Goal: Task Accomplishment & Management: Manage account settings

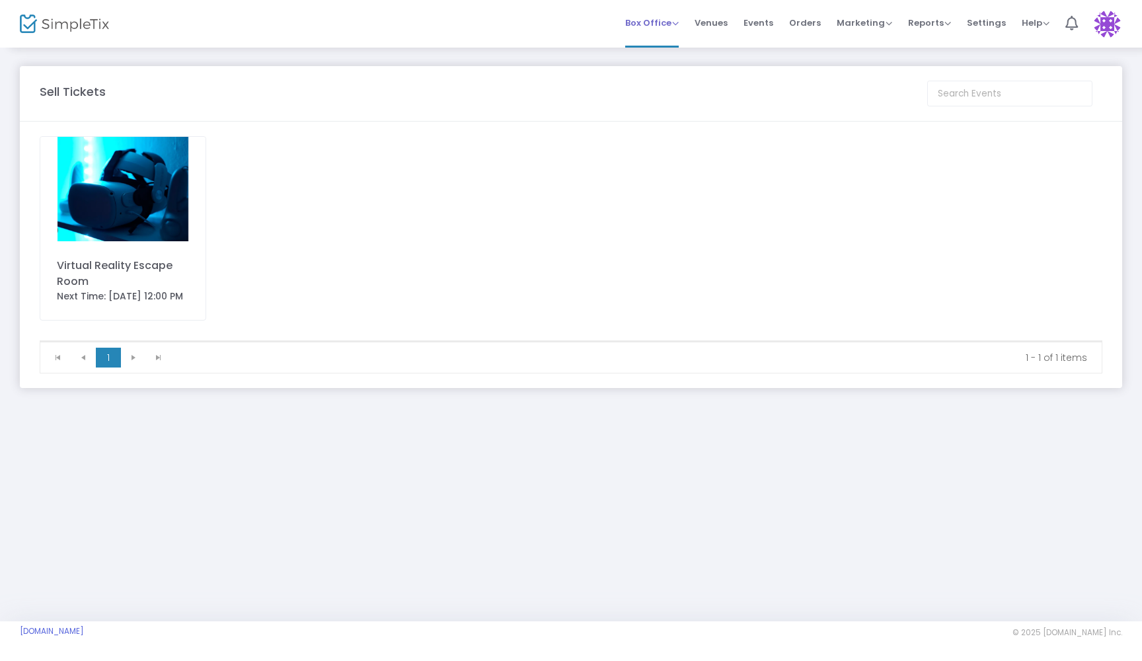
click at [644, 28] on span "Box Office" at bounding box center [652, 23] width 54 height 13
click at [659, 50] on li "Sell Tickets" at bounding box center [672, 45] width 95 height 26
click at [116, 282] on div "Virtual Reality Escape Room" at bounding box center [123, 274] width 132 height 32
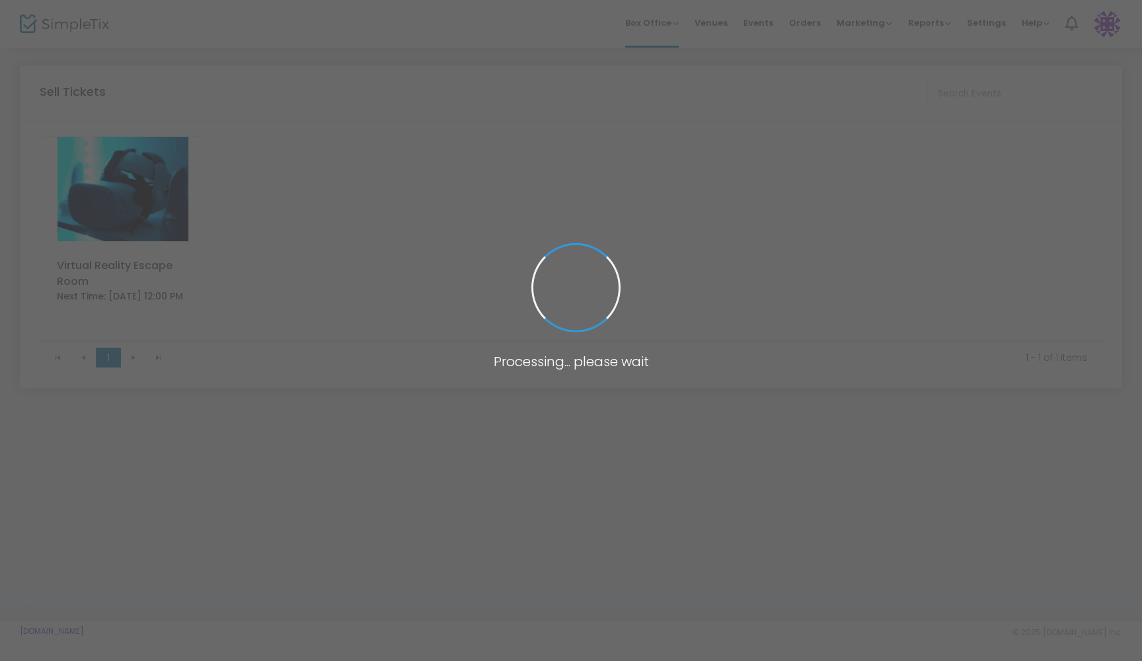
click at [1098, 25] on span at bounding box center [571, 330] width 1142 height 661
click at [642, 187] on span at bounding box center [571, 330] width 1142 height 661
click at [380, 282] on span at bounding box center [571, 330] width 1142 height 661
click at [652, 24] on span at bounding box center [571, 330] width 1142 height 661
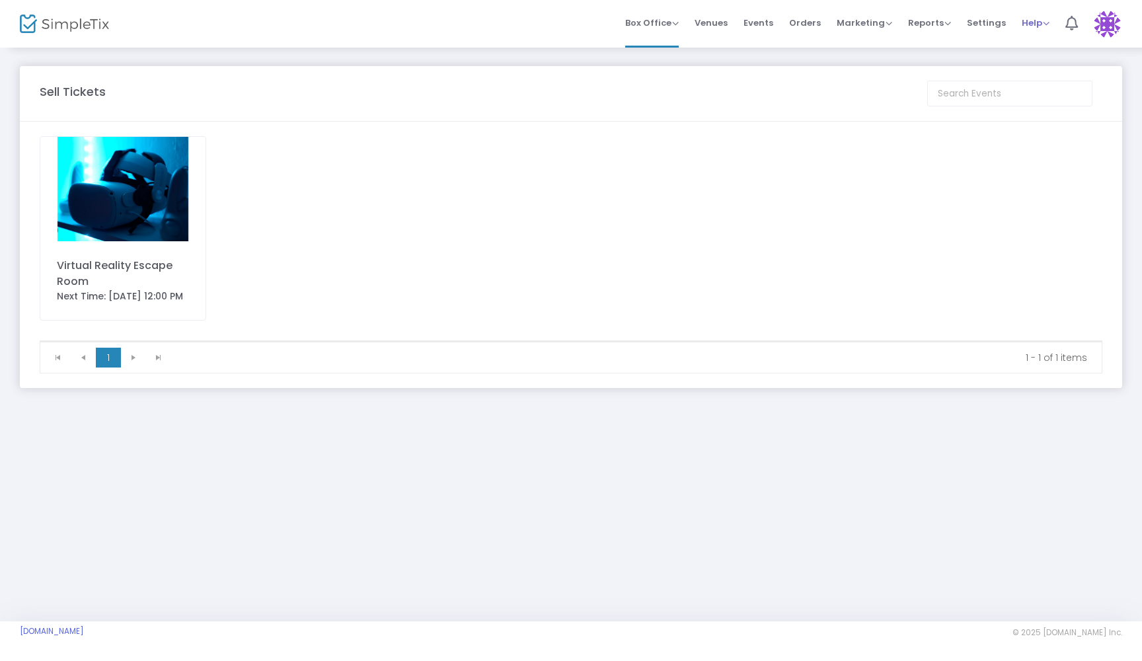
click at [1046, 24] on span "Help" at bounding box center [1036, 23] width 28 height 13
click at [1046, 67] on li "Contact Support" at bounding box center [1070, 71] width 97 height 26
click at [717, 26] on span "Venues" at bounding box center [711, 23] width 33 height 34
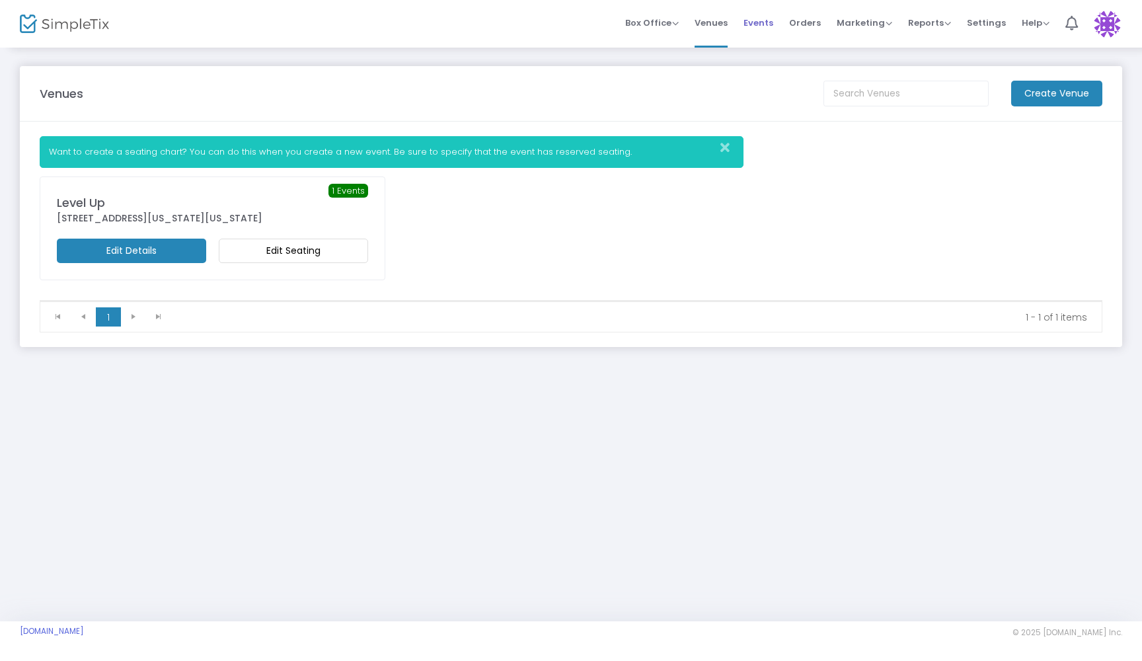
click at [764, 26] on span "Events" at bounding box center [759, 23] width 30 height 34
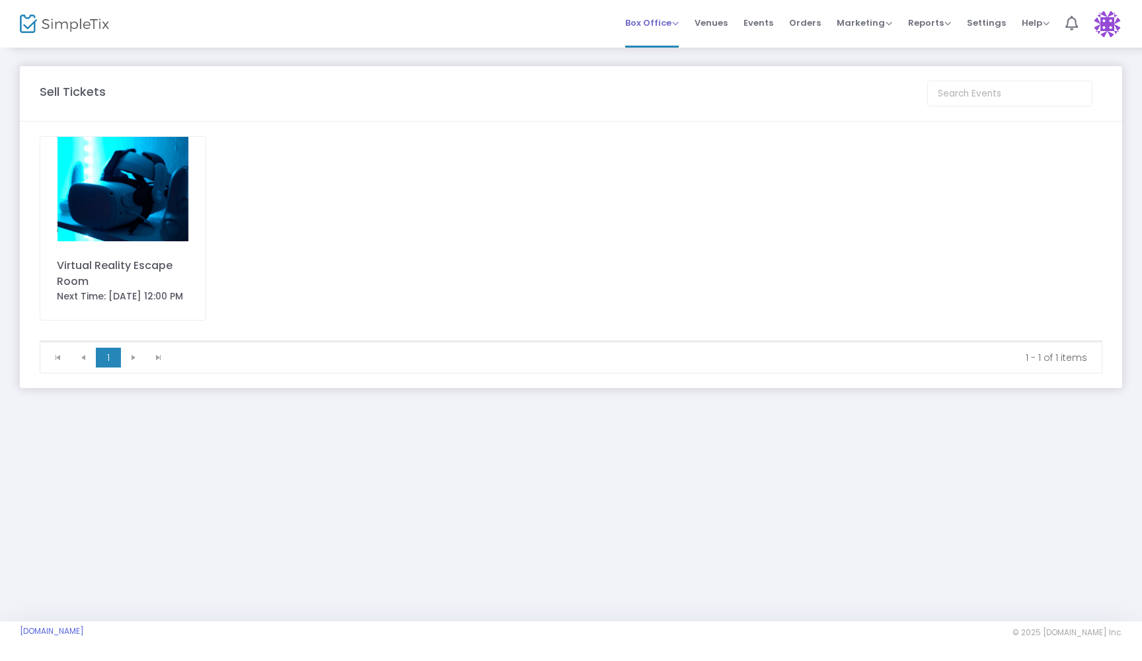
click at [645, 21] on span "Box Office" at bounding box center [652, 23] width 54 height 13
click at [639, 19] on span "Box Office" at bounding box center [652, 23] width 54 height 13
click at [653, 21] on span "Box Office" at bounding box center [652, 23] width 54 height 13
click at [666, 67] on li "Bookings" at bounding box center [672, 71] width 95 height 26
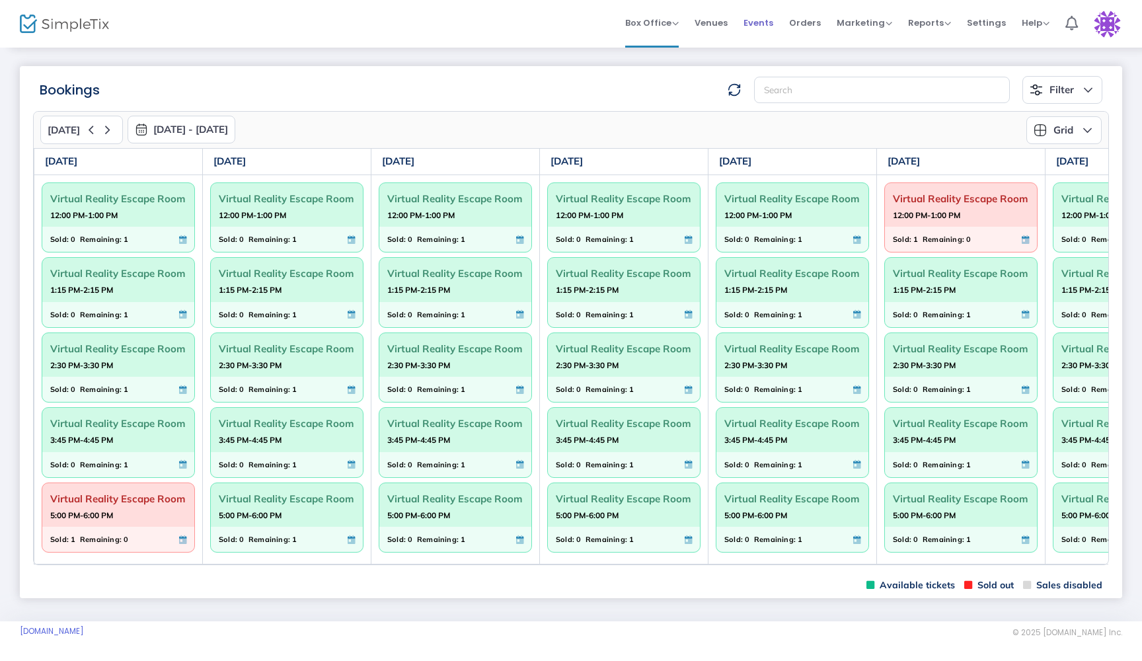
click at [761, 21] on span "Events" at bounding box center [759, 23] width 30 height 34
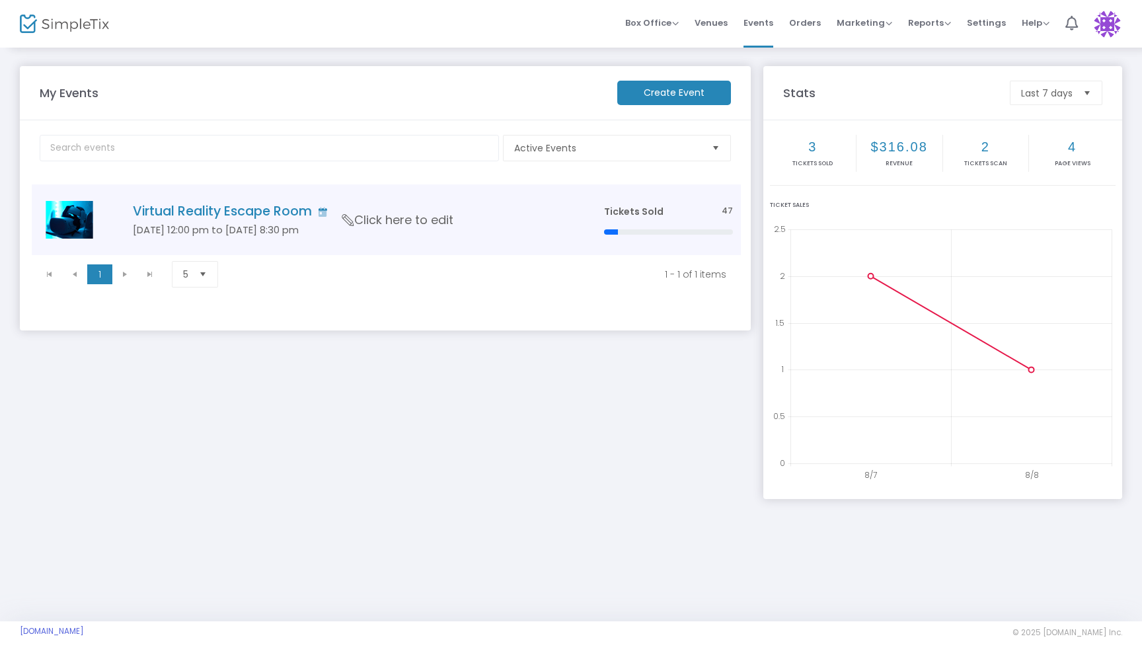
click at [220, 205] on h4 "Virtual Reality Escape Room" at bounding box center [349, 211] width 432 height 15
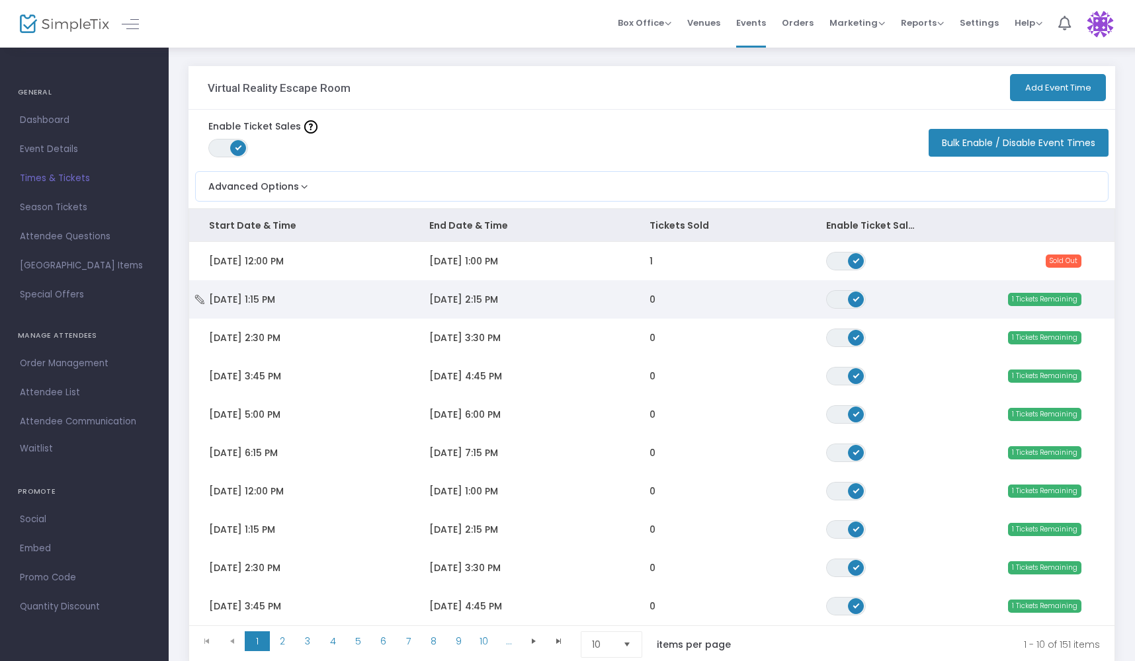
click at [512, 303] on td "8/15/2025 2:15 PM" at bounding box center [519, 299] width 220 height 38
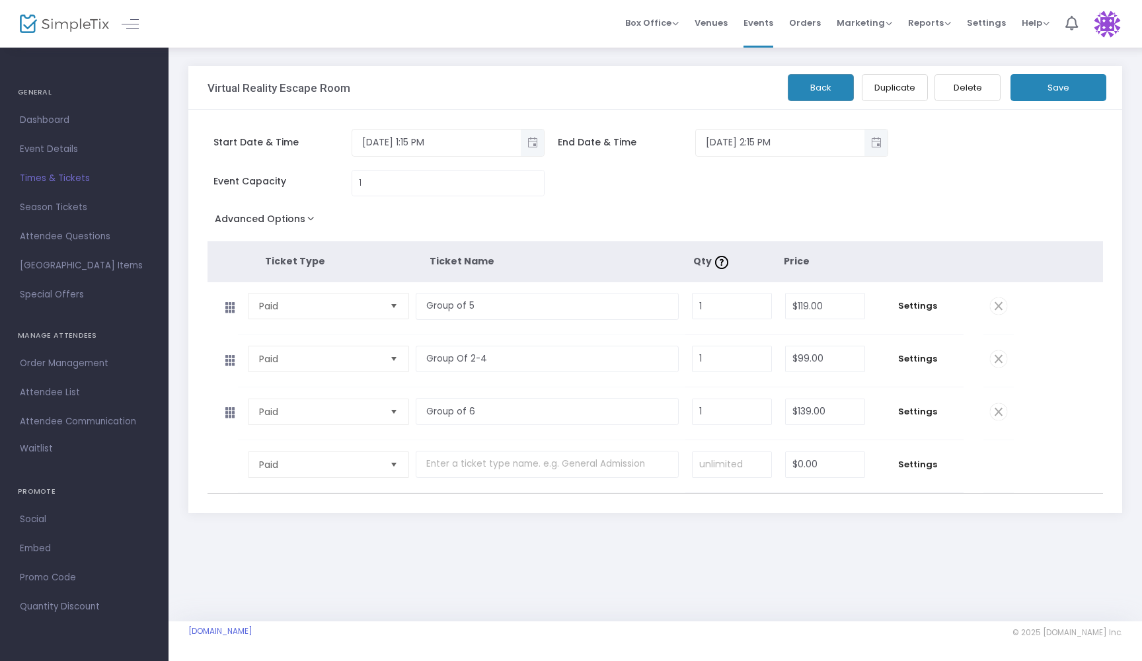
click at [975, 86] on button "Delete" at bounding box center [968, 87] width 66 height 27
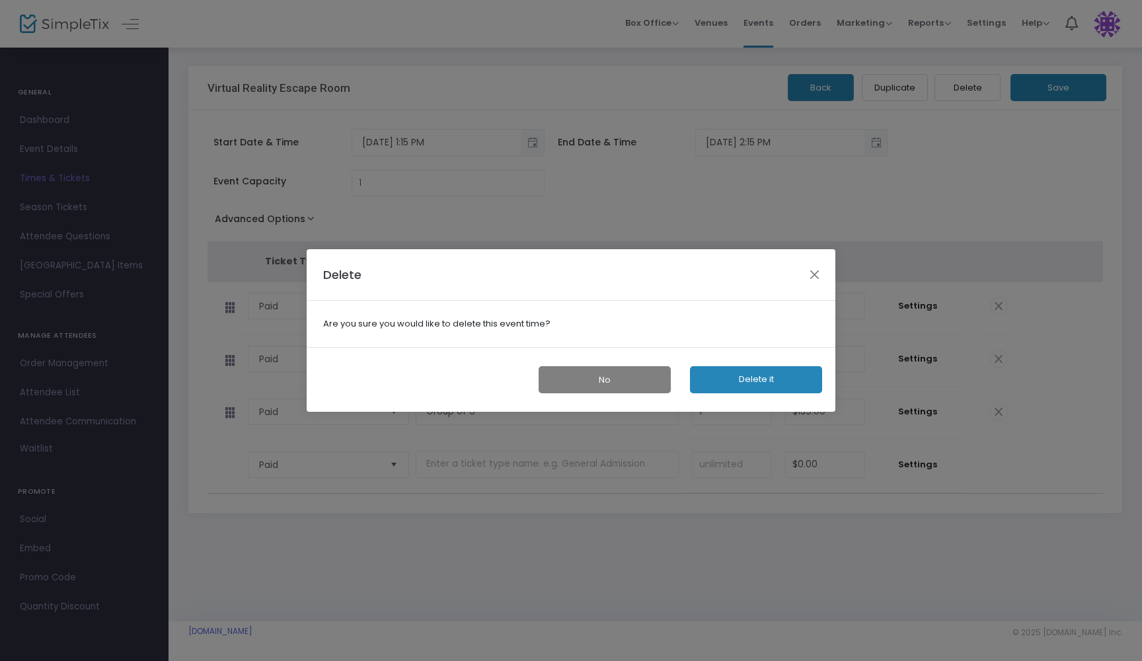
click at [752, 376] on button "Delete it" at bounding box center [756, 379] width 132 height 27
